Goal: Information Seeking & Learning: Learn about a topic

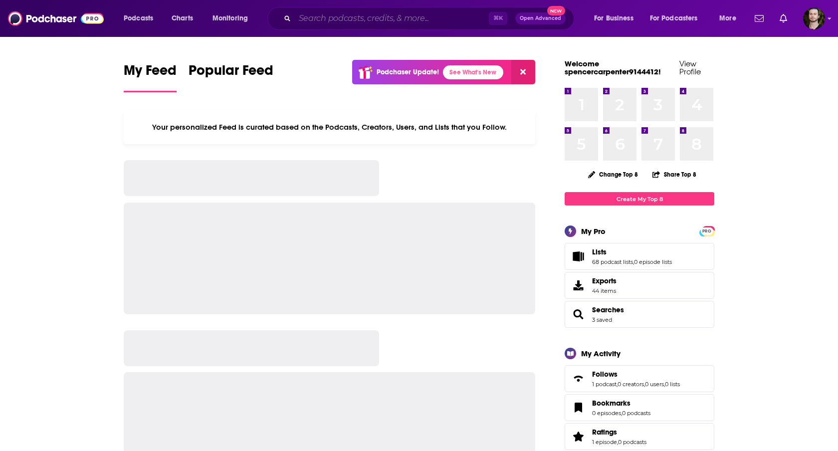
click at [383, 24] on input "Search podcasts, credits, & more..." at bounding box center [392, 18] width 194 height 16
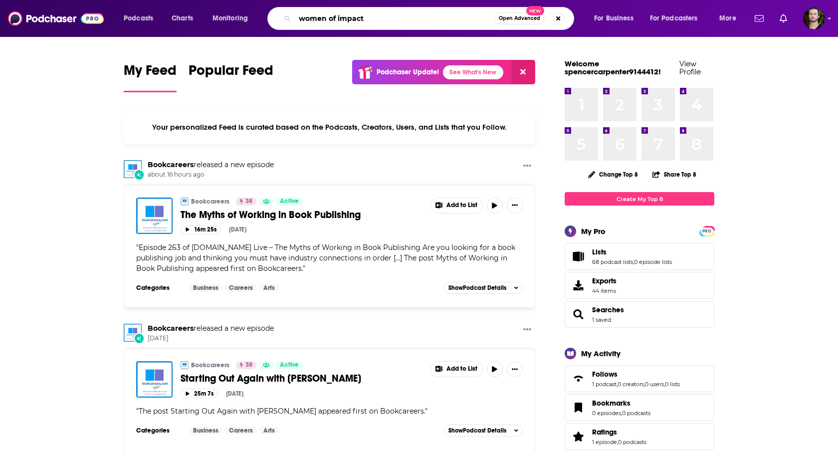
type input "women of impact"
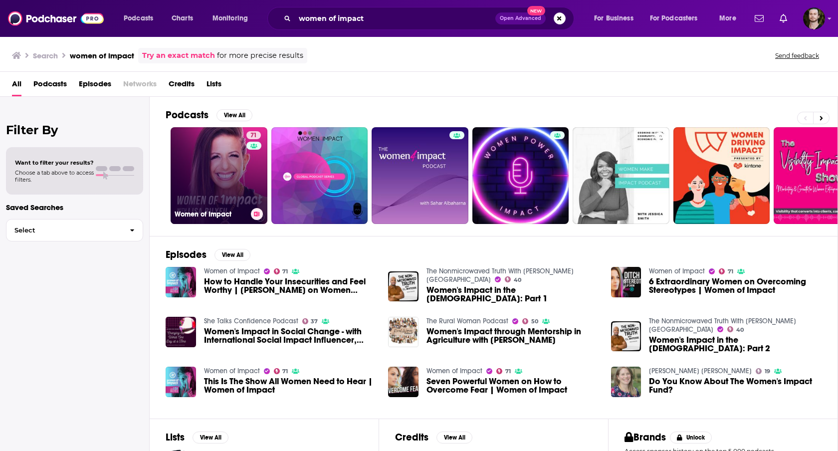
click at [233, 170] on link "71 Women of Impact" at bounding box center [219, 175] width 97 height 97
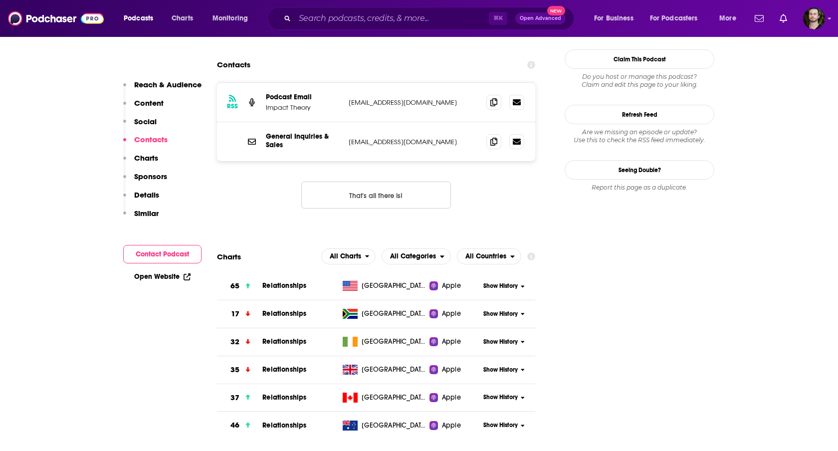
scroll to position [1083, 0]
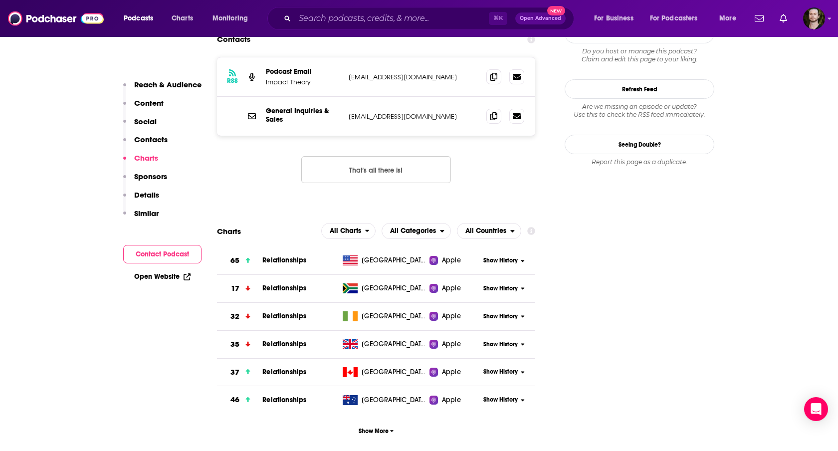
click at [278, 256] on span "Relationships" at bounding box center [284, 260] width 44 height 8
